Goal: Submit feedback/report problem

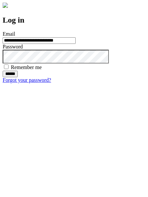
click at [18, 77] on input "******" at bounding box center [10, 74] width 15 height 7
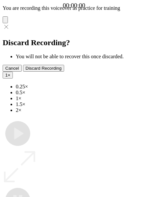
type input "**********"
